Goal: Information Seeking & Learning: Learn about a topic

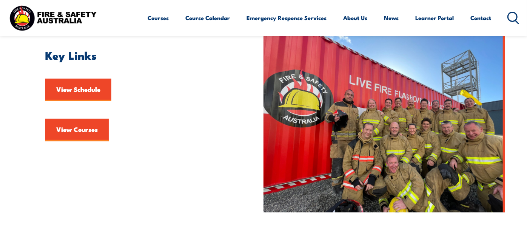
scroll to position [186, 0]
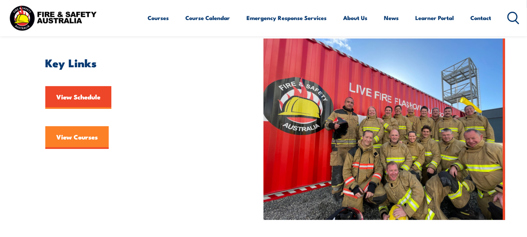
click at [87, 149] on link "View Courses" at bounding box center [76, 137] width 63 height 23
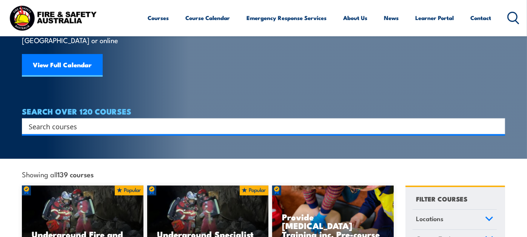
scroll to position [78, 0]
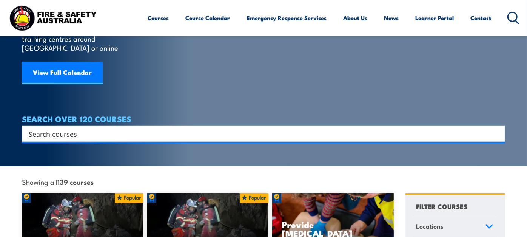
click at [257, 128] on input "Search input" at bounding box center [259, 133] width 460 height 11
type input "fire"
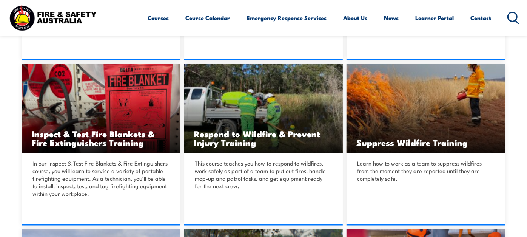
scroll to position [680, 0]
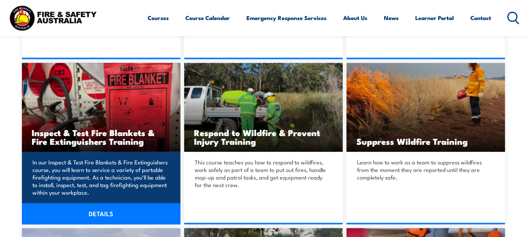
click at [104, 131] on img at bounding box center [101, 107] width 158 height 89
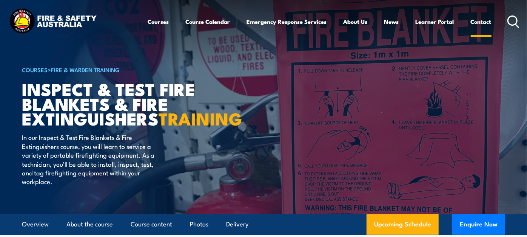
click at [477, 22] on link "Contact" at bounding box center [481, 21] width 21 height 18
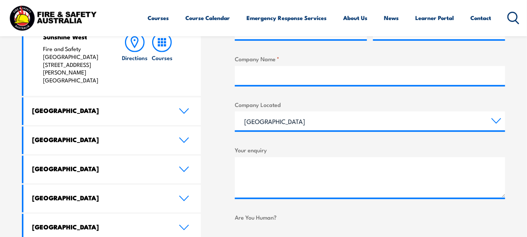
scroll to position [365, 0]
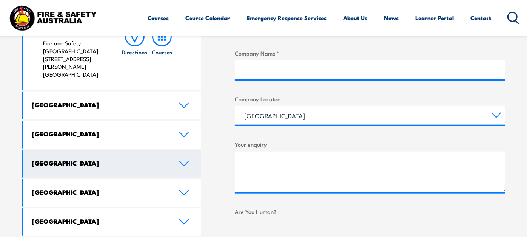
click at [170, 158] on link "[GEOGRAPHIC_DATA]" at bounding box center [111, 164] width 177 height 28
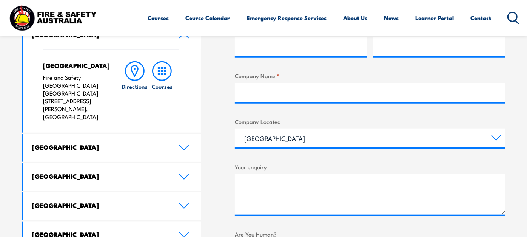
scroll to position [342, 0]
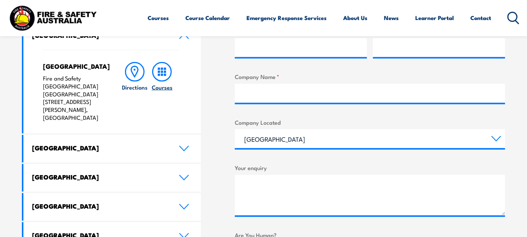
click at [162, 81] on icon at bounding box center [162, 72] width 20 height 20
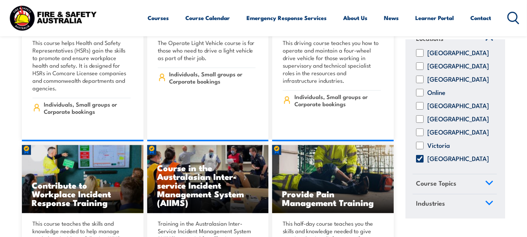
scroll to position [2244, 0]
